Goal: Information Seeking & Learning: Check status

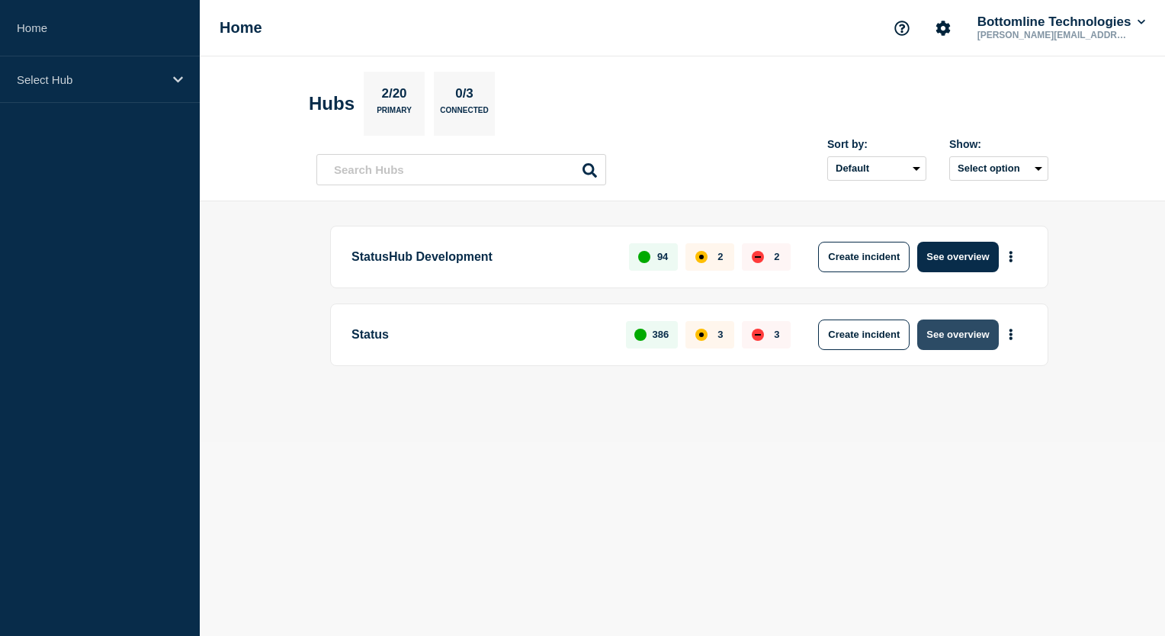
click at [970, 328] on button "See overview" at bounding box center [957, 334] width 81 height 30
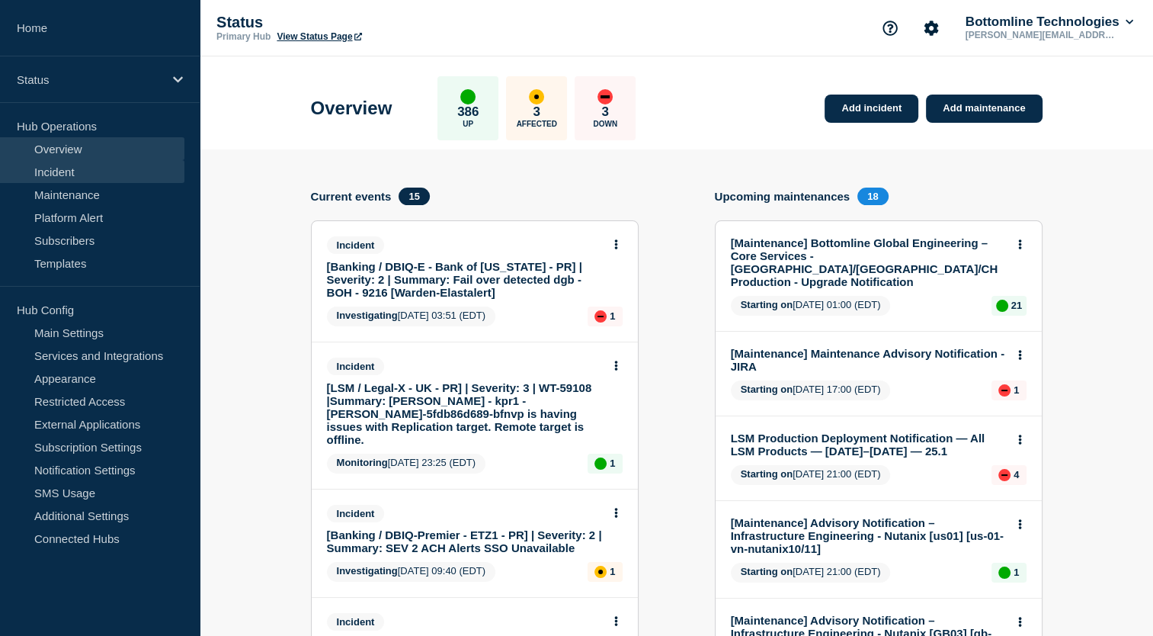
click at [63, 162] on link "Incident" at bounding box center [92, 171] width 184 height 23
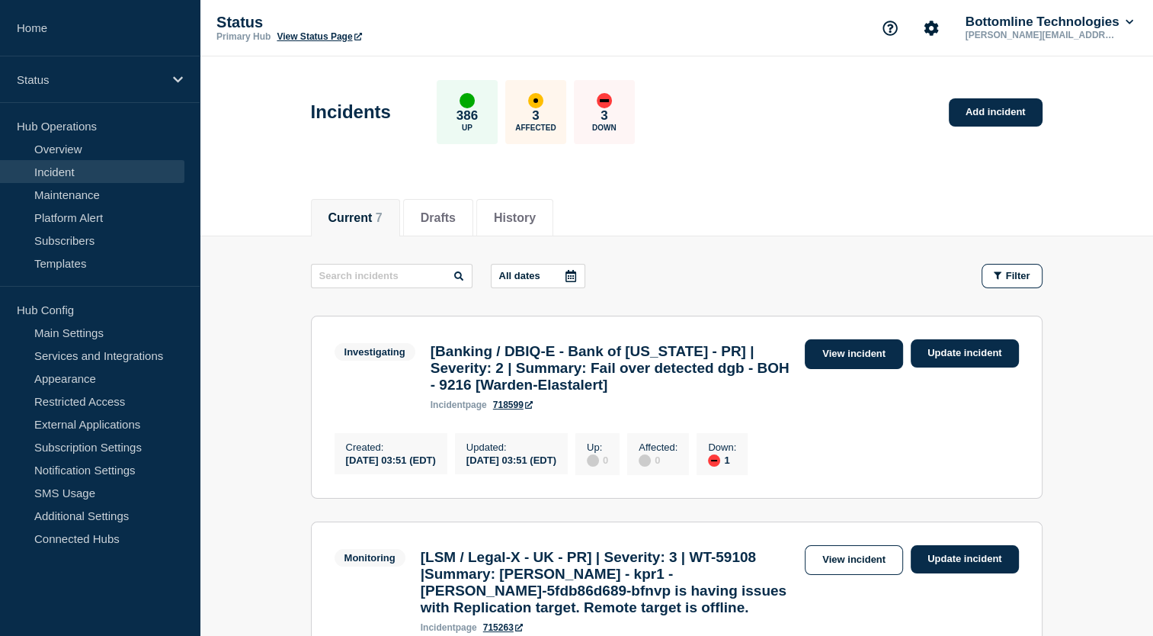
click at [854, 352] on link "View incident" at bounding box center [854, 354] width 98 height 30
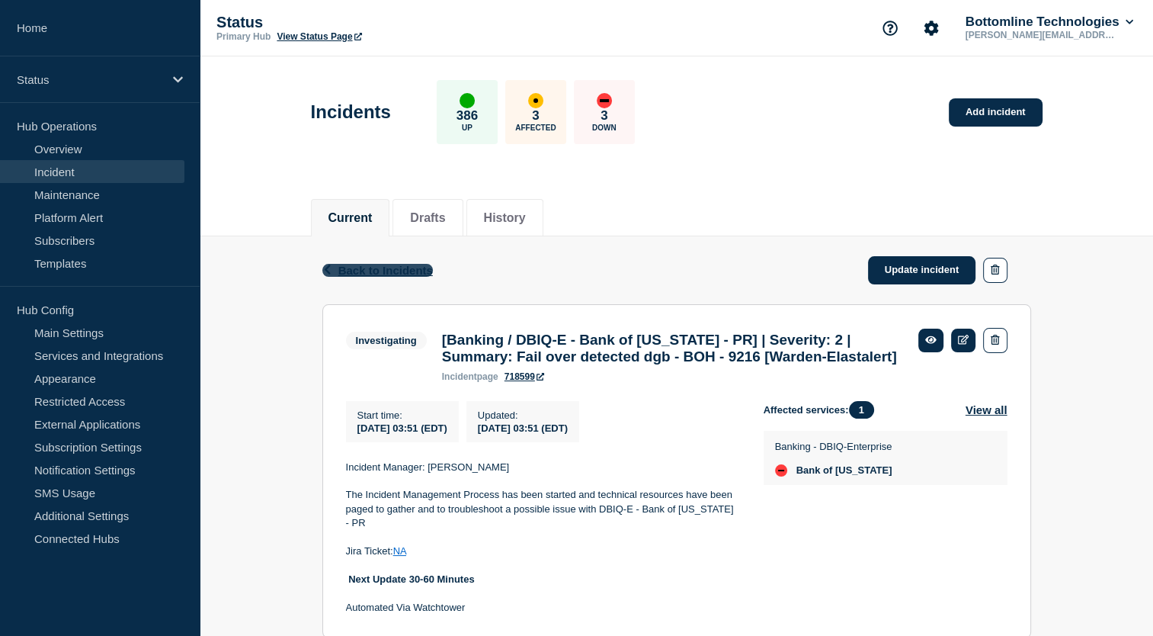
click at [402, 271] on span "Back to Incidents" at bounding box center [385, 270] width 95 height 13
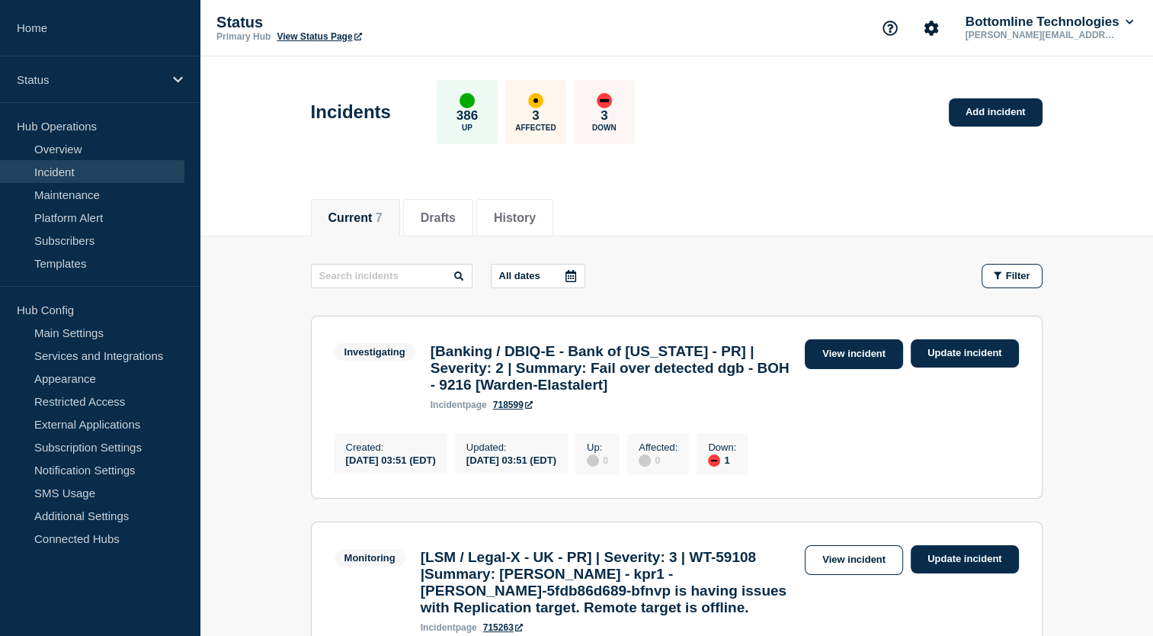
click at [832, 354] on link "View incident" at bounding box center [854, 354] width 98 height 30
click at [851, 352] on link "View incident" at bounding box center [854, 354] width 98 height 30
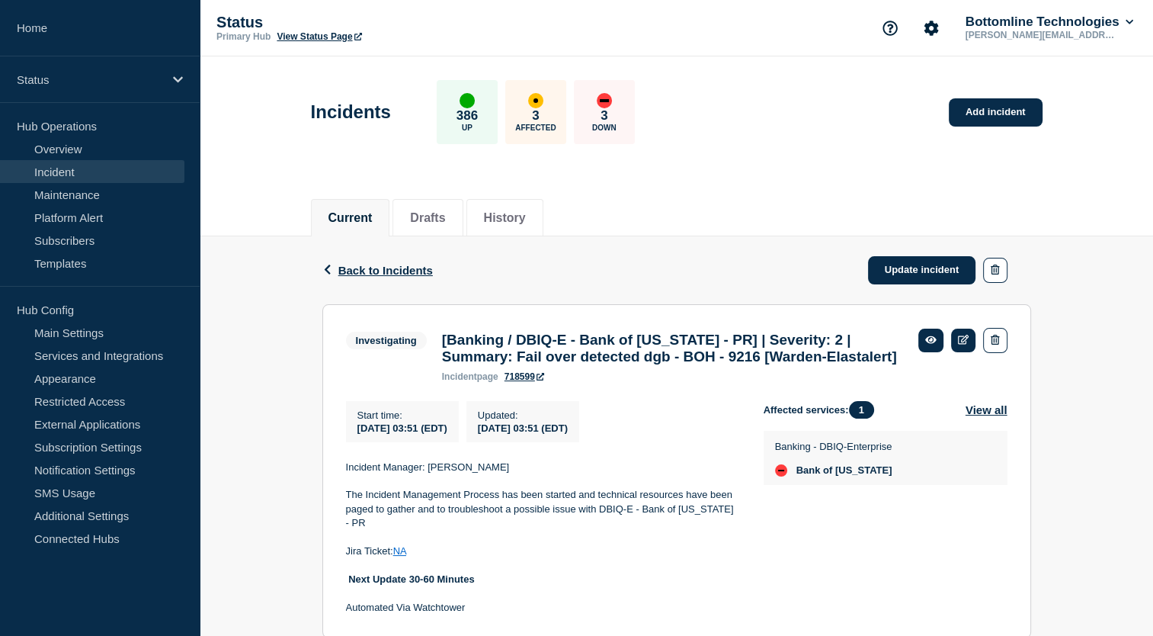
scroll to position [63, 0]
